Goal: Task Accomplishment & Management: Manage account settings

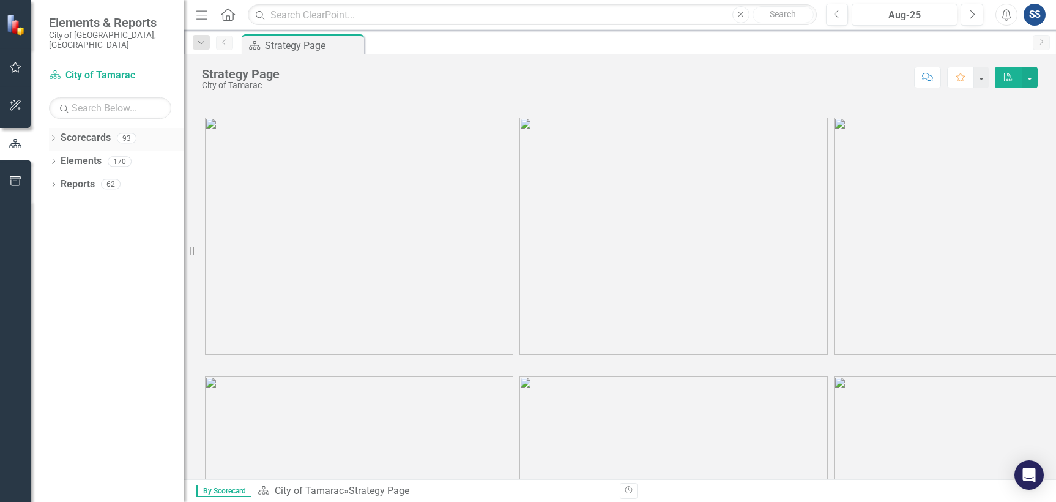
click at [56, 135] on div "Dropdown" at bounding box center [53, 140] width 9 height 10
click at [66, 156] on div "Dropdown" at bounding box center [61, 161] width 12 height 10
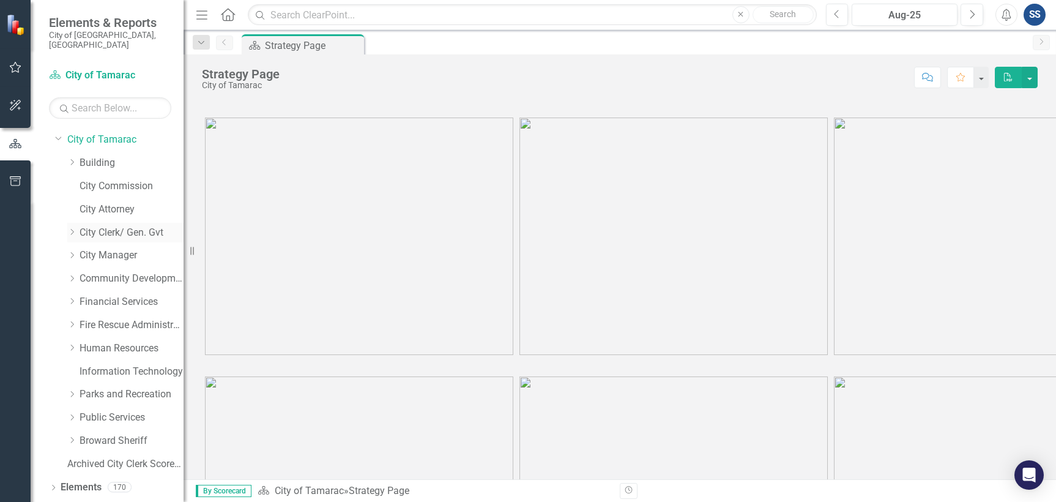
scroll to position [33, 0]
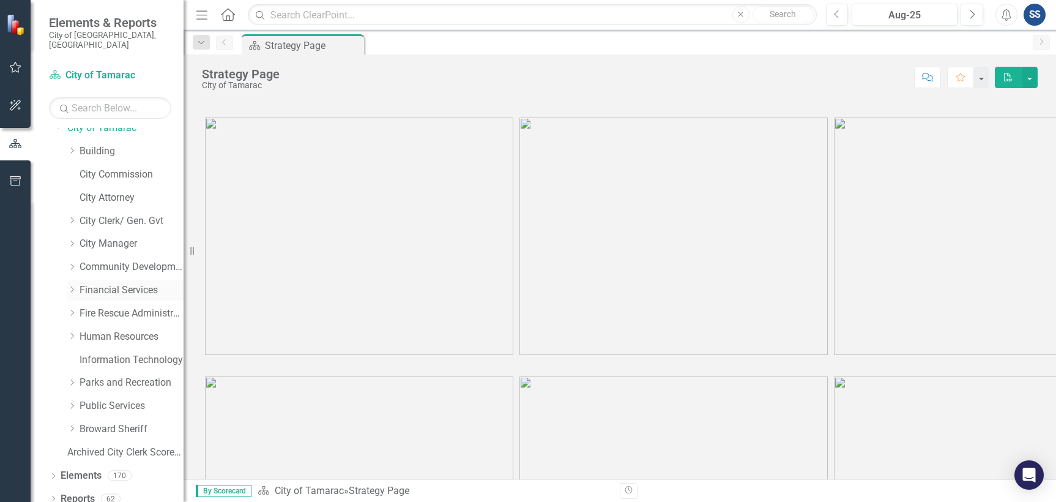
click at [73, 286] on icon "Dropdown" at bounding box center [71, 289] width 9 height 7
click at [84, 354] on div "Dropdown" at bounding box center [84, 359] width 9 height 10
click at [135, 423] on link "Procurement" at bounding box center [144, 429] width 80 height 14
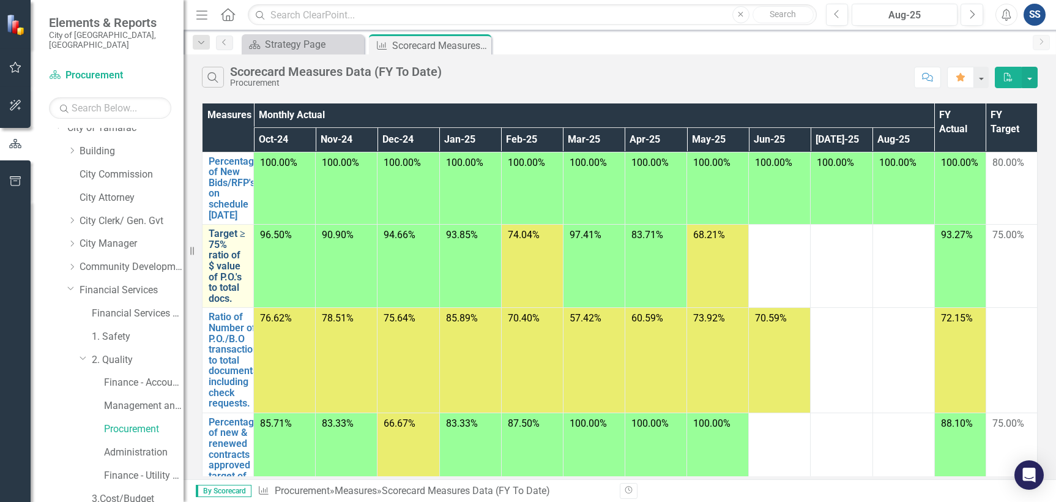
click at [222, 276] on link "Target ≥ 75% ratio of $ value of P.O.'s to total docs." at bounding box center [228, 265] width 39 height 75
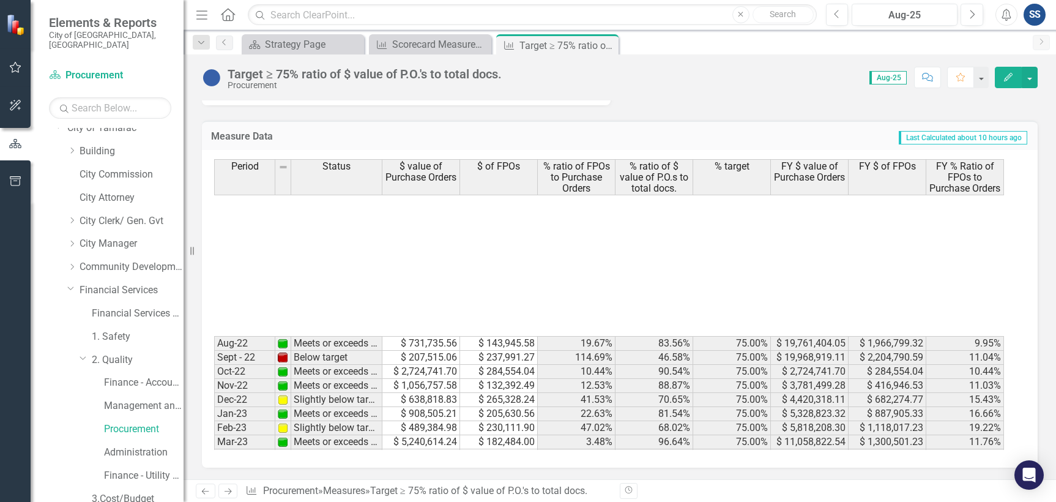
scroll to position [450, 0]
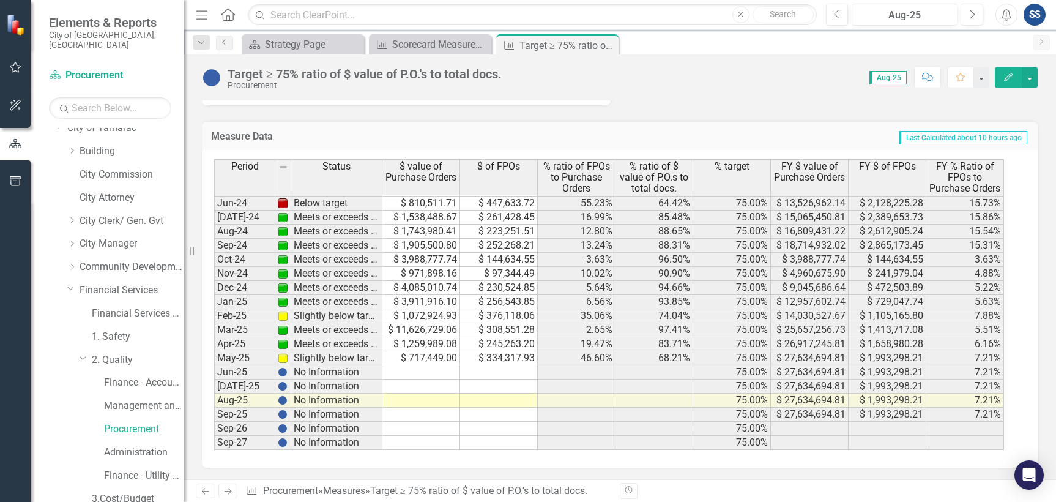
click at [427, 369] on td at bounding box center [421, 372] width 78 height 14
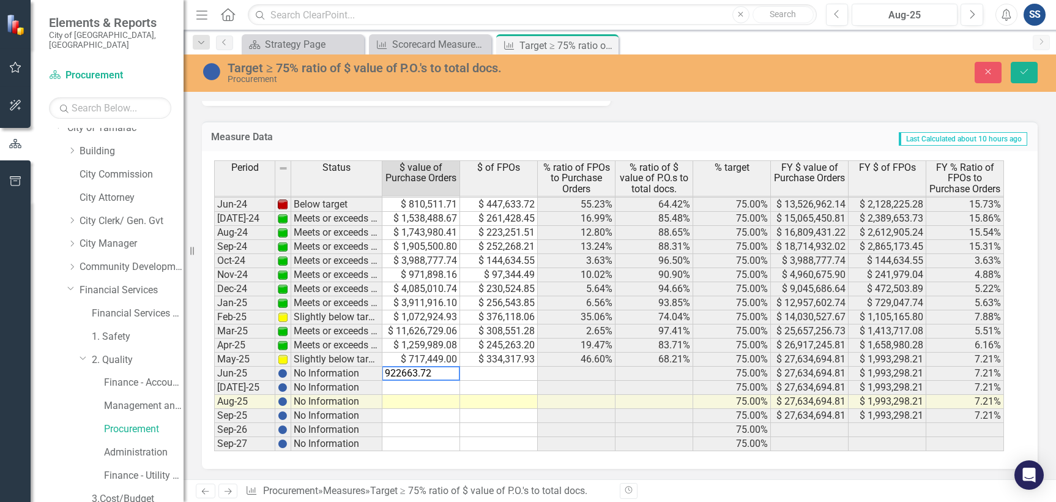
type textarea "922663.72"
click at [506, 369] on td at bounding box center [499, 373] width 78 height 14
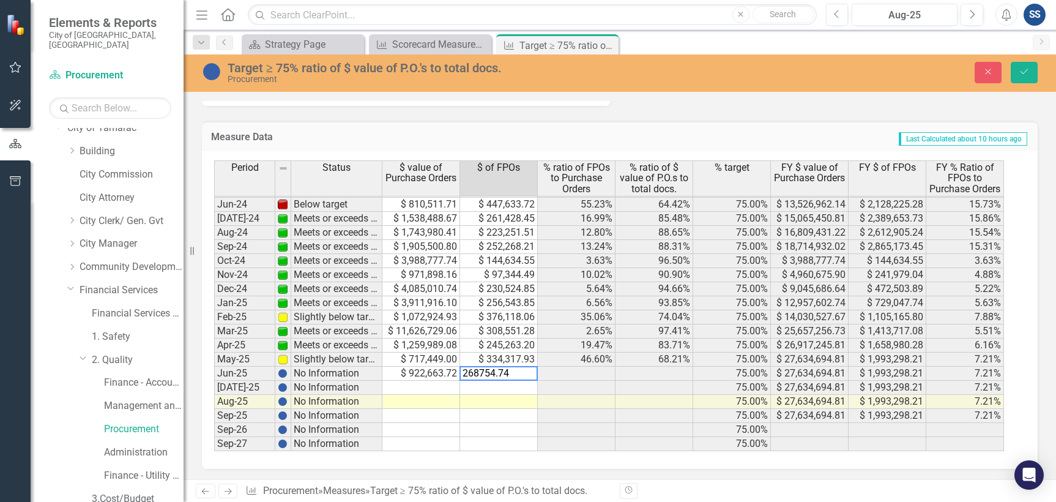
type textarea "268754.74"
click at [452, 388] on td at bounding box center [421, 387] width 78 height 14
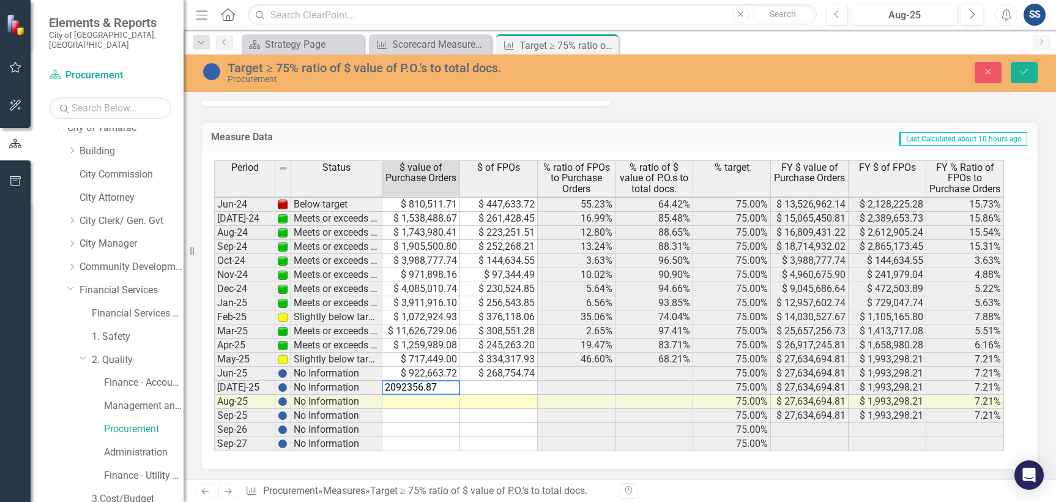
type textarea "2092356.87"
click at [483, 390] on td at bounding box center [499, 387] width 78 height 14
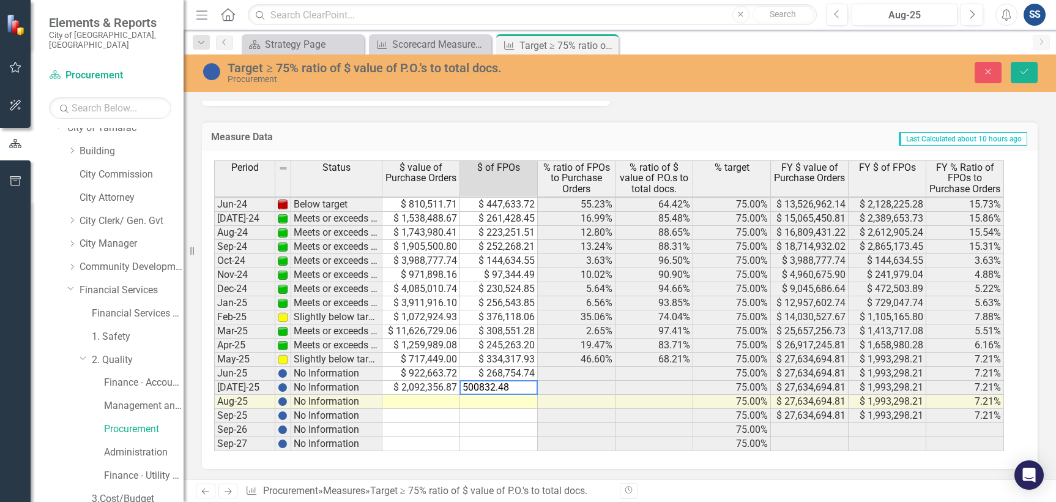
type textarea "500832.48"
click at [417, 405] on td at bounding box center [421, 401] width 78 height 14
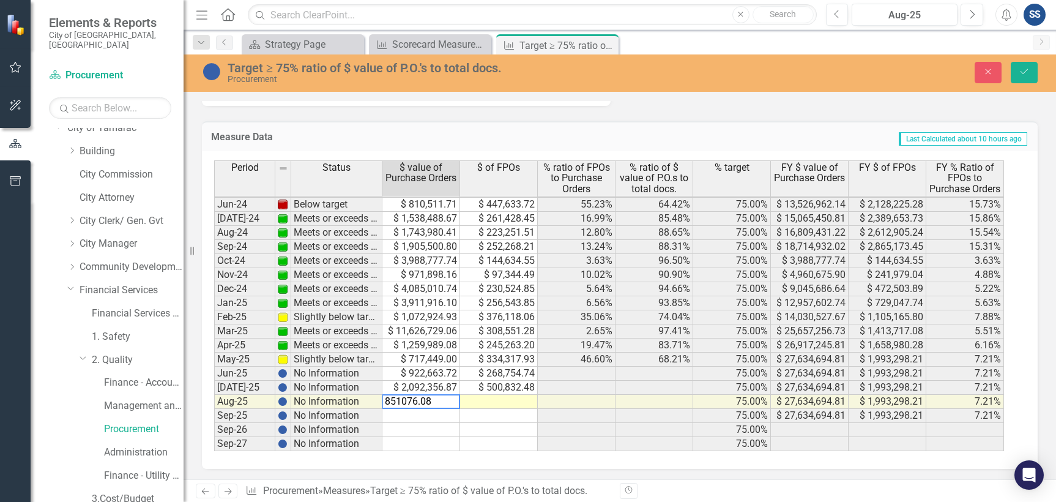
type textarea "851076.08"
click at [473, 406] on td at bounding box center [499, 401] width 78 height 14
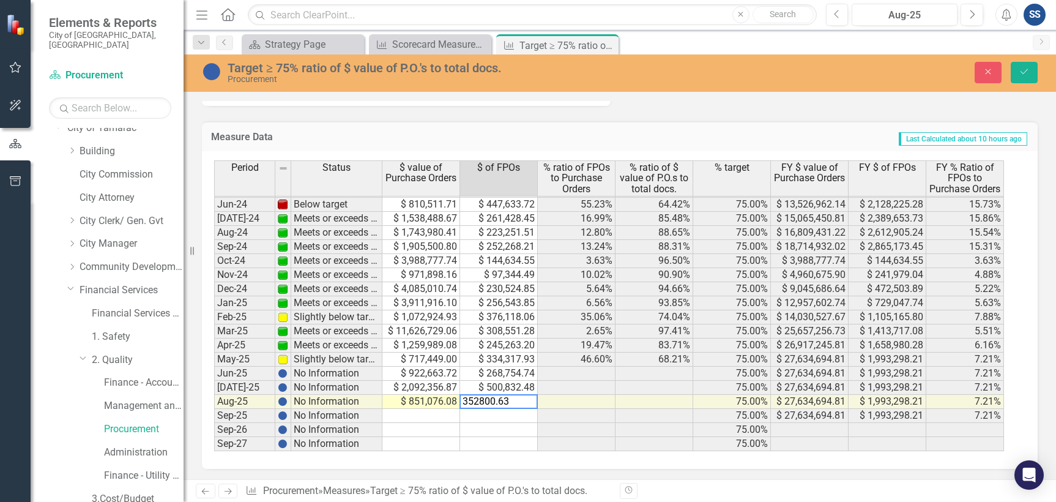
type textarea "352800.63"
click at [214, 421] on div "Period Status $ value of Purchase Orders $ of FPOs % ratio of FPOs to Purchase …" at bounding box center [214, 214] width 0 height 473
click at [1026, 78] on button "Save" at bounding box center [1023, 72] width 27 height 21
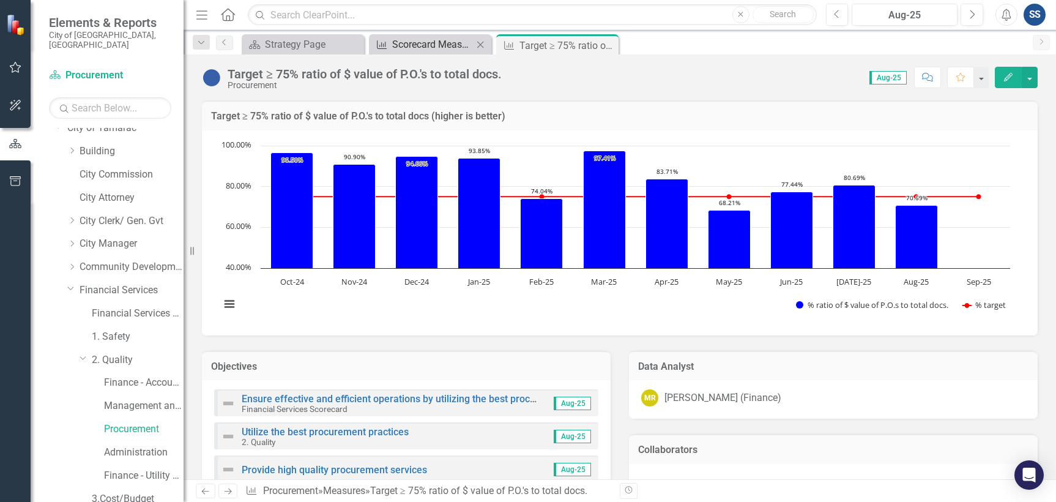
click at [425, 45] on div "Scorecard Measures Data (FY To Date)" at bounding box center [432, 44] width 81 height 15
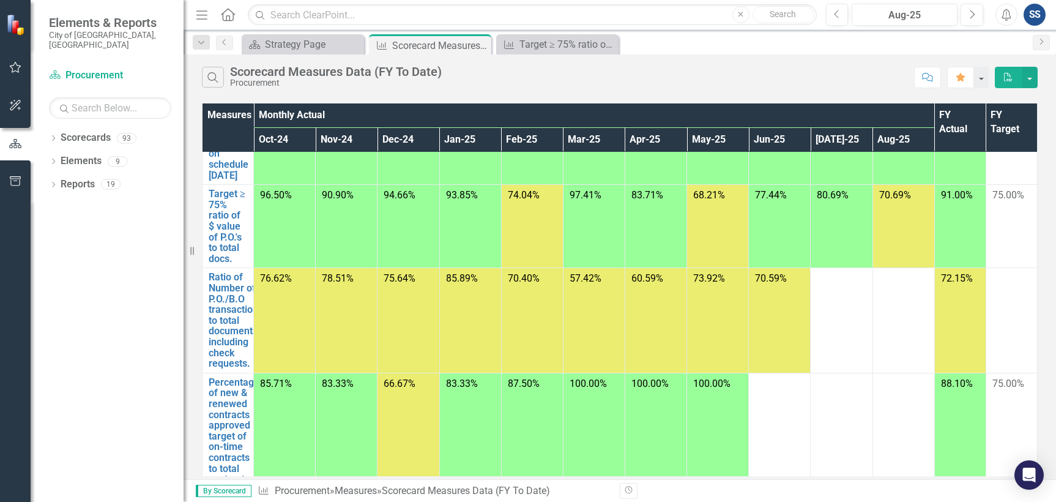
scroll to position [61, 0]
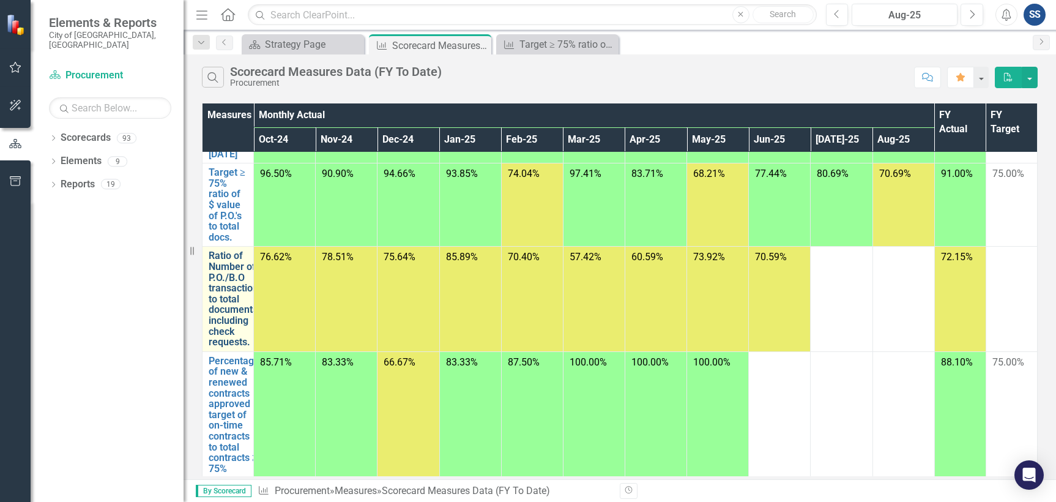
click at [235, 308] on link "Ratio of Number of P.O./B.O transactions to total documents including check req…" at bounding box center [236, 298] width 54 height 97
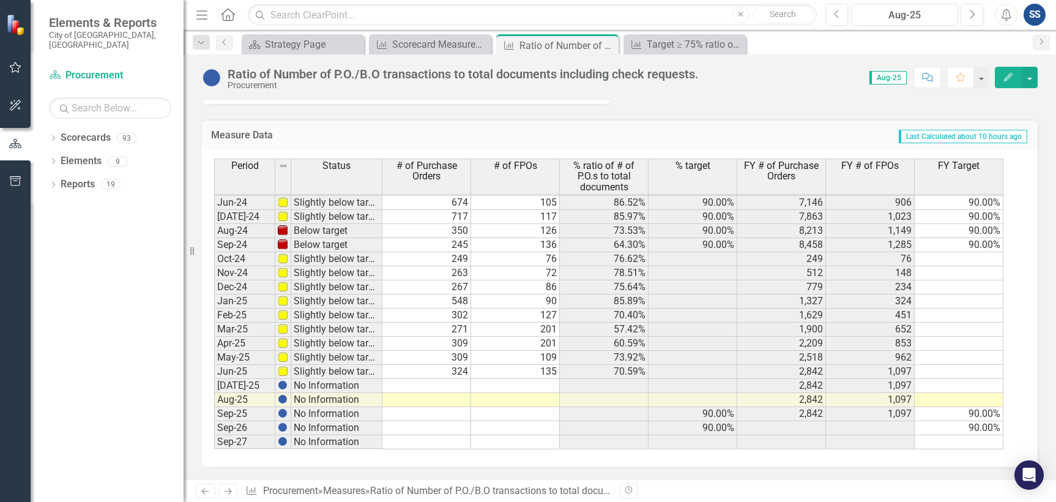
scroll to position [450, 0]
